Goal: Task Accomplishment & Management: Manage account settings

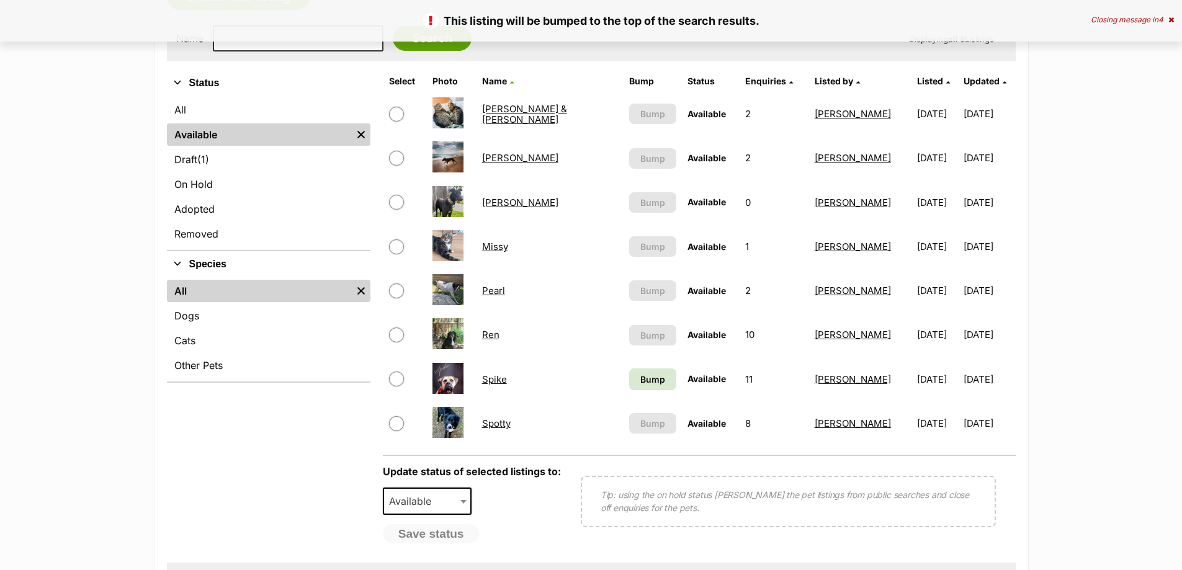
scroll to position [248, 0]
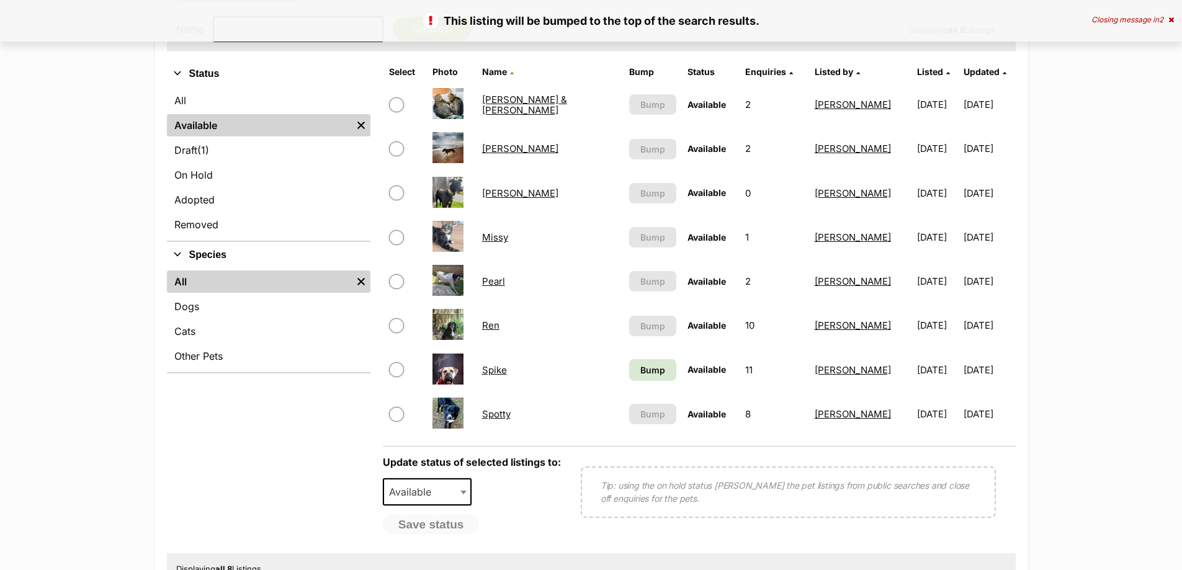
click at [498, 323] on link "Ren" at bounding box center [490, 325] width 17 height 12
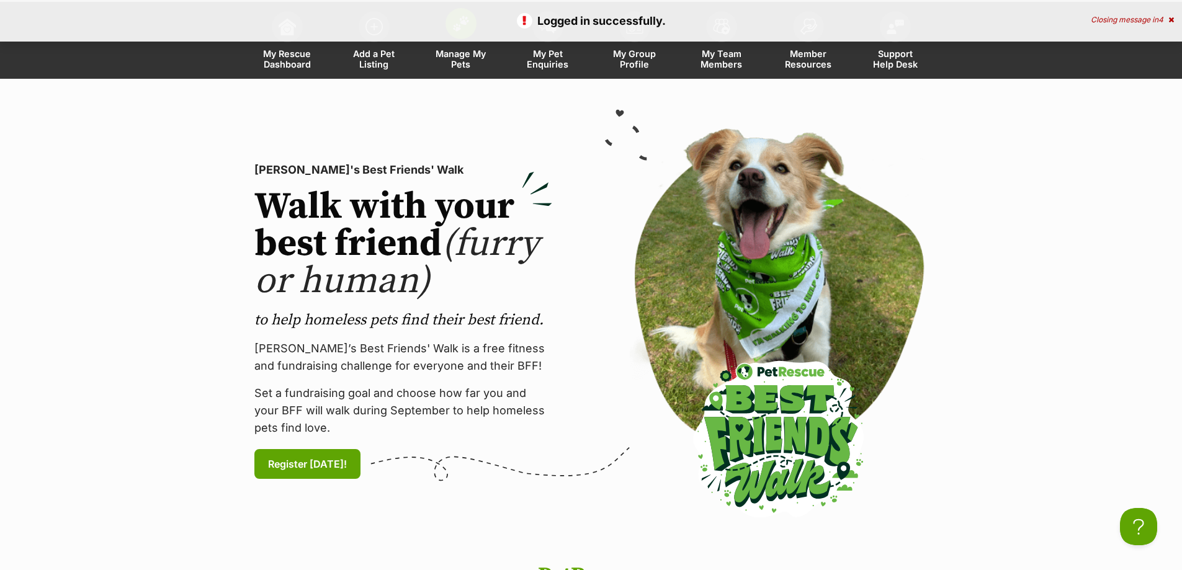
click at [461, 57] on span "Manage My Pets" at bounding box center [461, 58] width 56 height 21
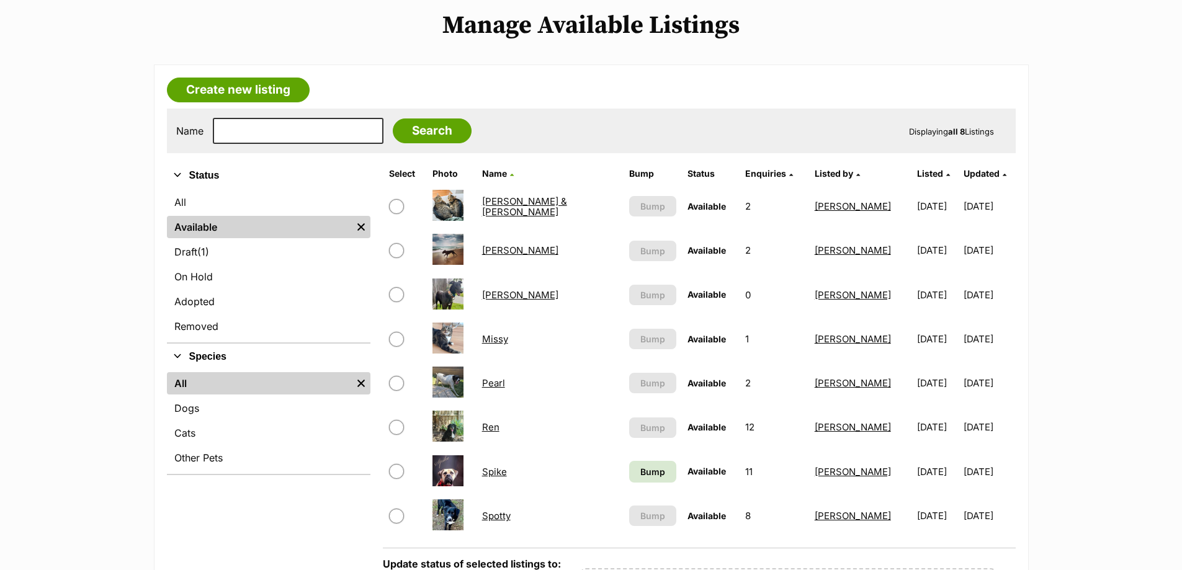
scroll to position [186, 0]
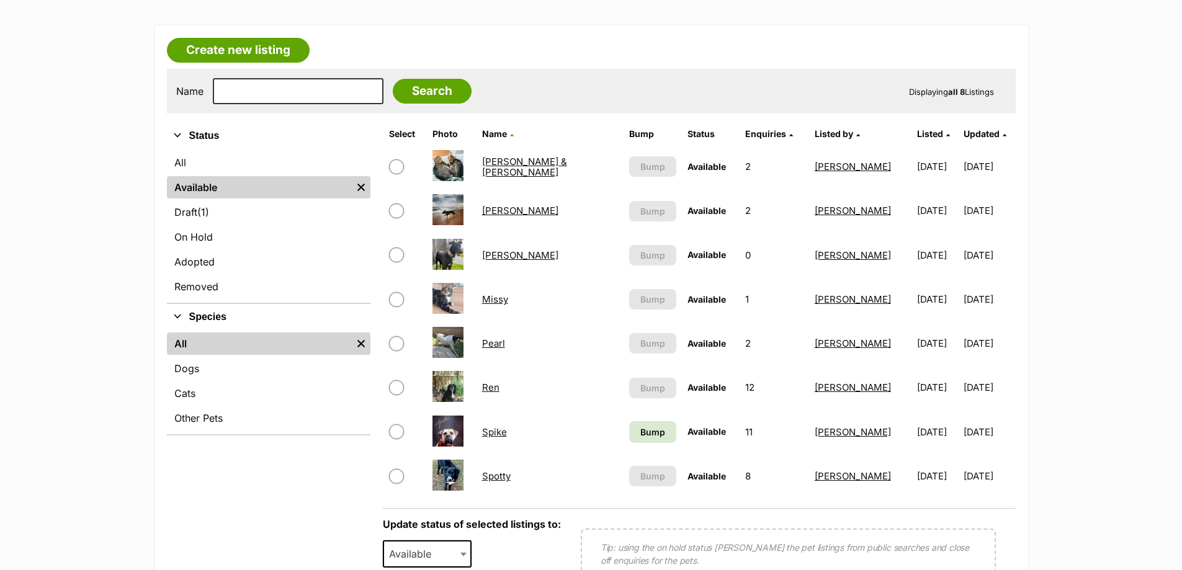
click at [496, 390] on link "Ren" at bounding box center [490, 388] width 17 height 12
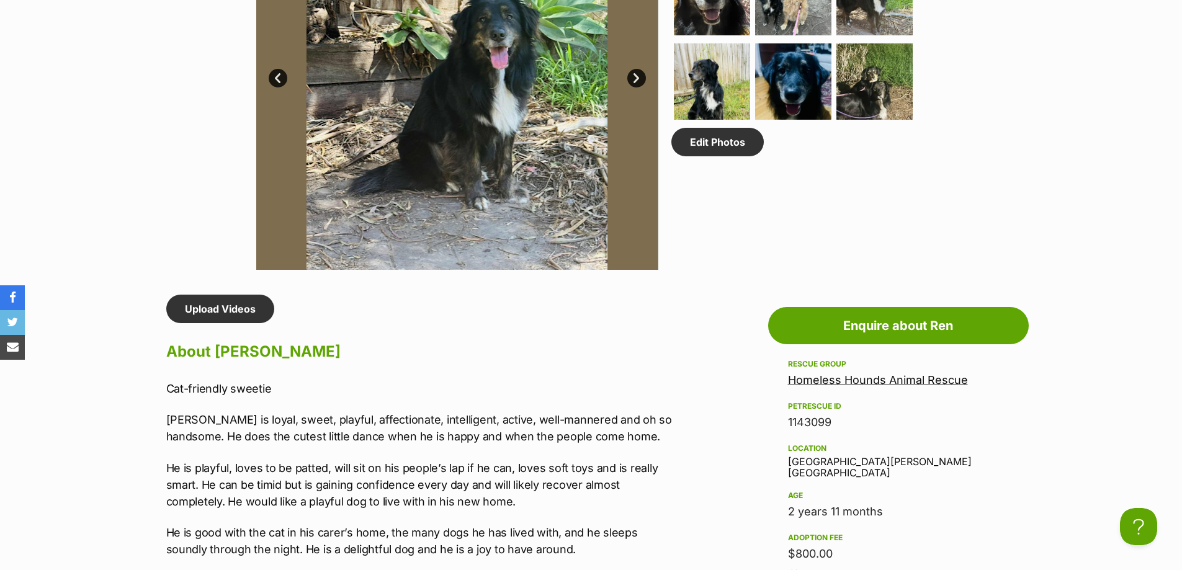
scroll to position [558, 0]
